Goal: Check status: Check status

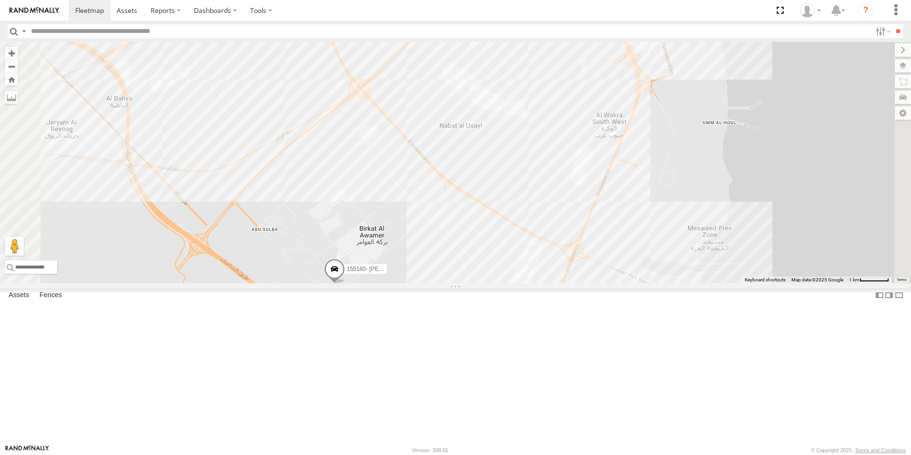
drag, startPoint x: 448, startPoint y: 357, endPoint x: 501, endPoint y: 228, distance: 139.8
click at [501, 228] on div "41827 179231 333927 155180- [PERSON_NAME] 180432" at bounding box center [455, 162] width 911 height 241
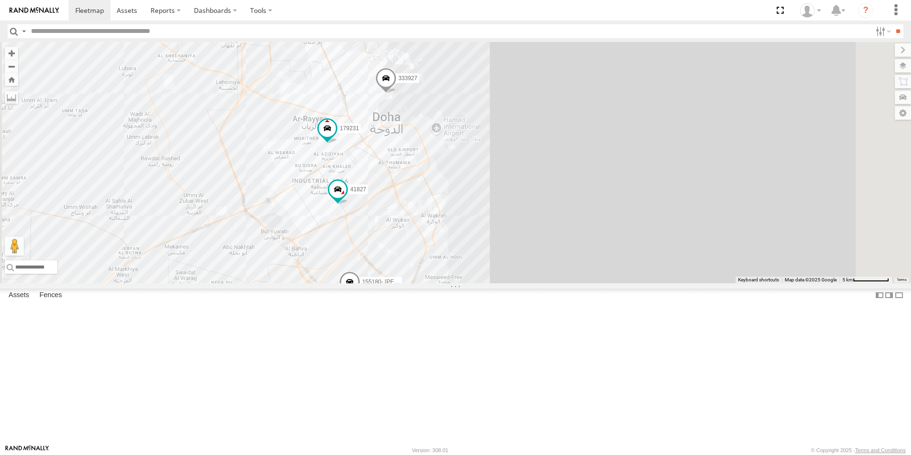
drag, startPoint x: 549, startPoint y: 101, endPoint x: 504, endPoint y: 205, distance: 113.0
click at [504, 205] on div "41827 179231 333927 155180- [PERSON_NAME] 180432" at bounding box center [455, 162] width 911 height 241
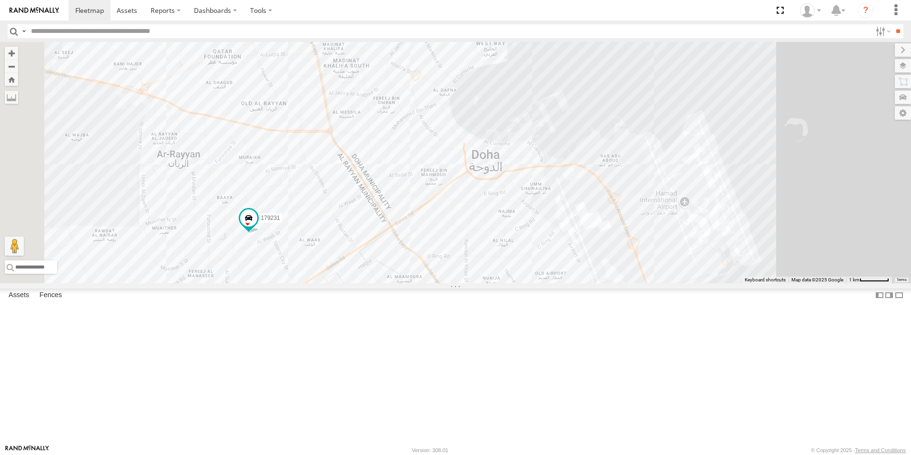
drag, startPoint x: 326, startPoint y: 383, endPoint x: 437, endPoint y: 290, distance: 144.4
click at [437, 283] on div "41827 179231 333927 155180- [PERSON_NAME] 180432" at bounding box center [455, 162] width 911 height 241
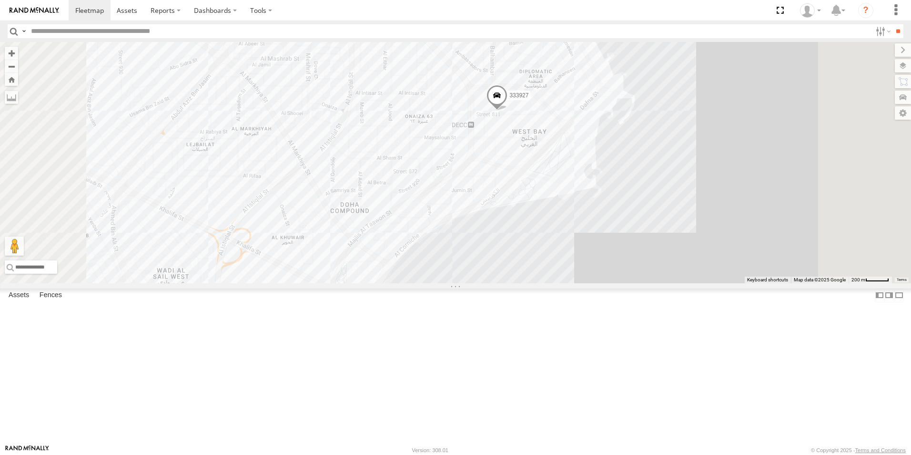
drag, startPoint x: 600, startPoint y: 91, endPoint x: 619, endPoint y: 241, distance: 151.8
click at [619, 241] on div "41827 179231 333927 155180- [PERSON_NAME] 180432" at bounding box center [455, 162] width 911 height 241
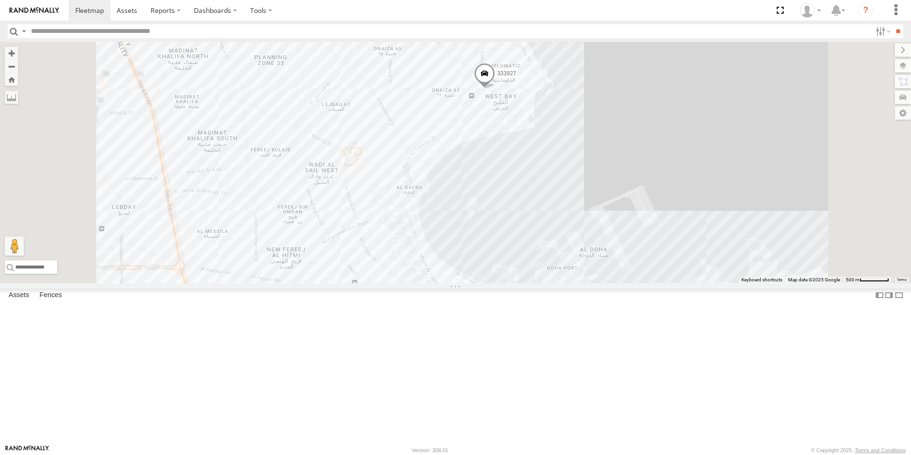
click at [495, 89] on span at bounding box center [484, 76] width 21 height 26
